Goal: Find specific page/section: Find specific page/section

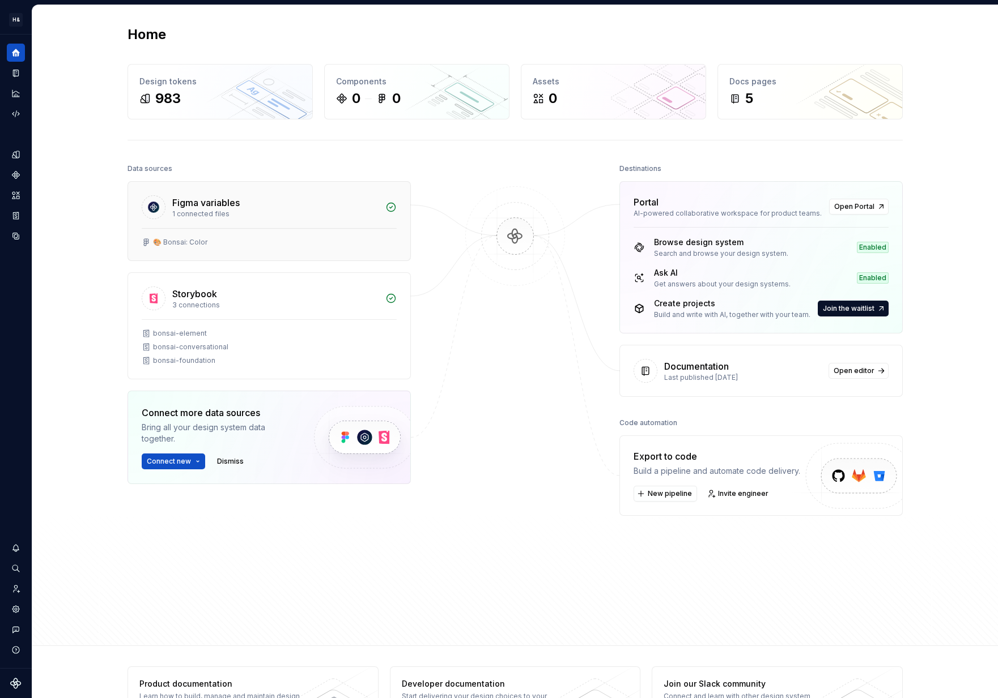
click at [199, 245] on div "🎨 Bonsai: Color" at bounding box center [180, 242] width 54 height 9
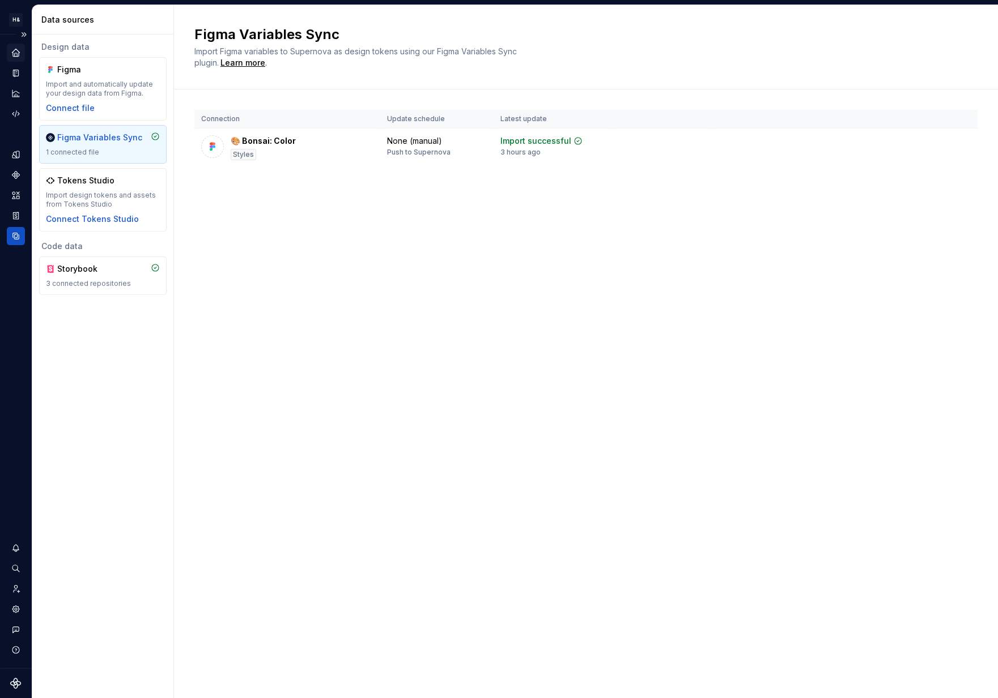
click at [22, 50] on div "Home" at bounding box center [16, 53] width 18 height 18
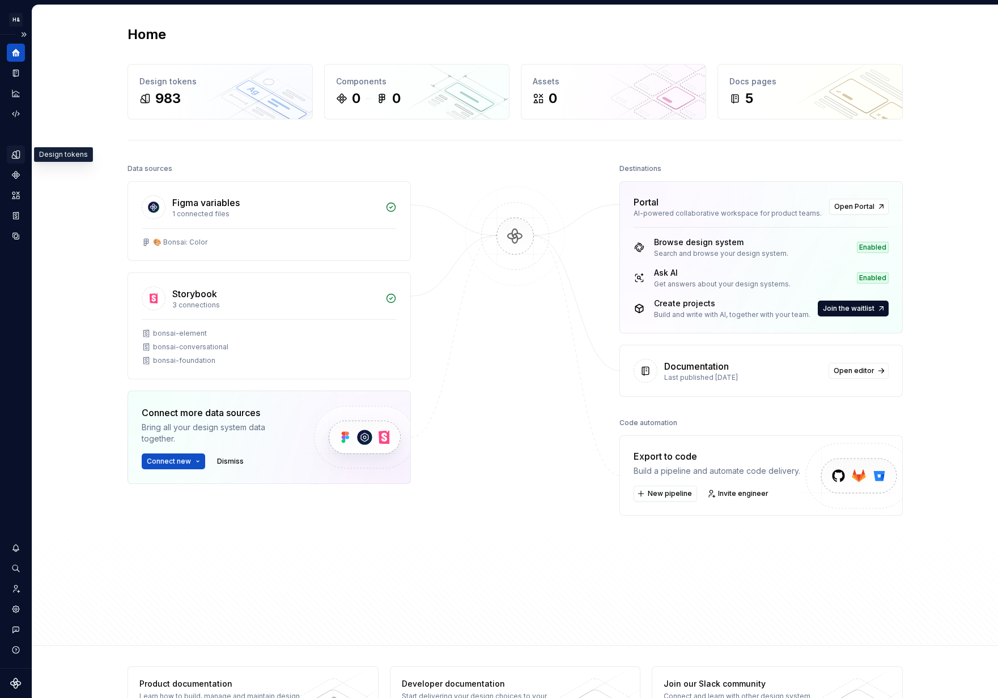
click at [16, 156] on icon "Design tokens" at bounding box center [15, 154] width 7 height 7
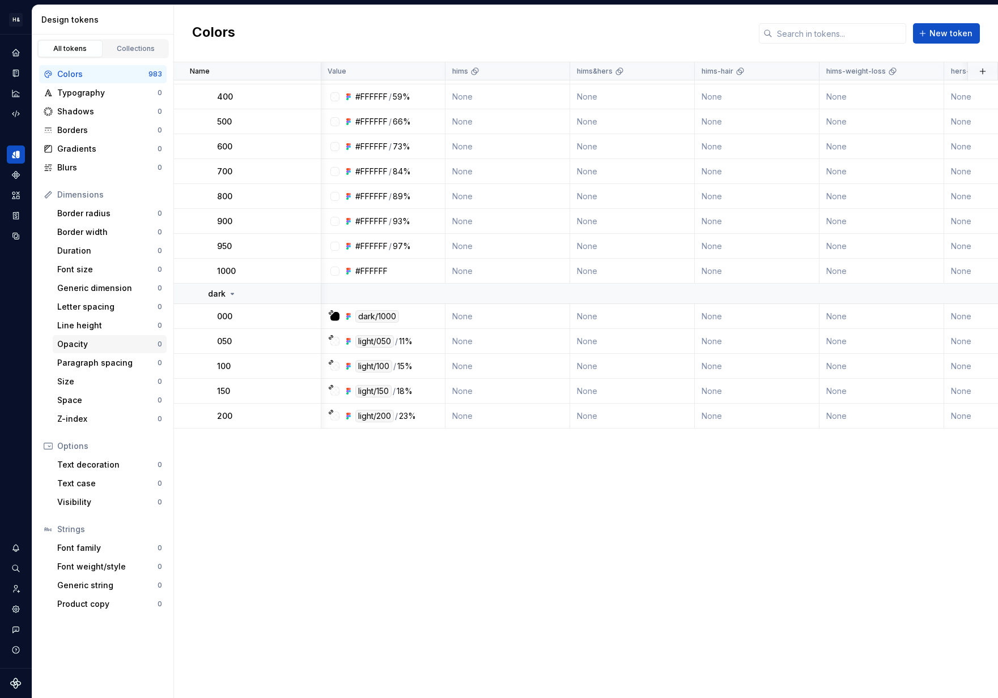
scroll to position [0, 1]
